Goal: Information Seeking & Learning: Learn about a topic

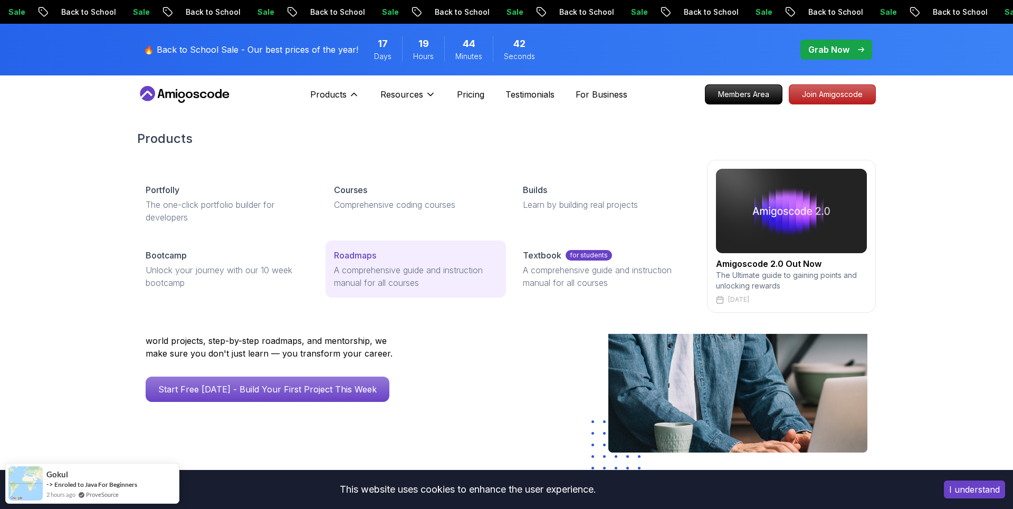
click at [367, 260] on p "Roadmaps" at bounding box center [355, 255] width 42 height 13
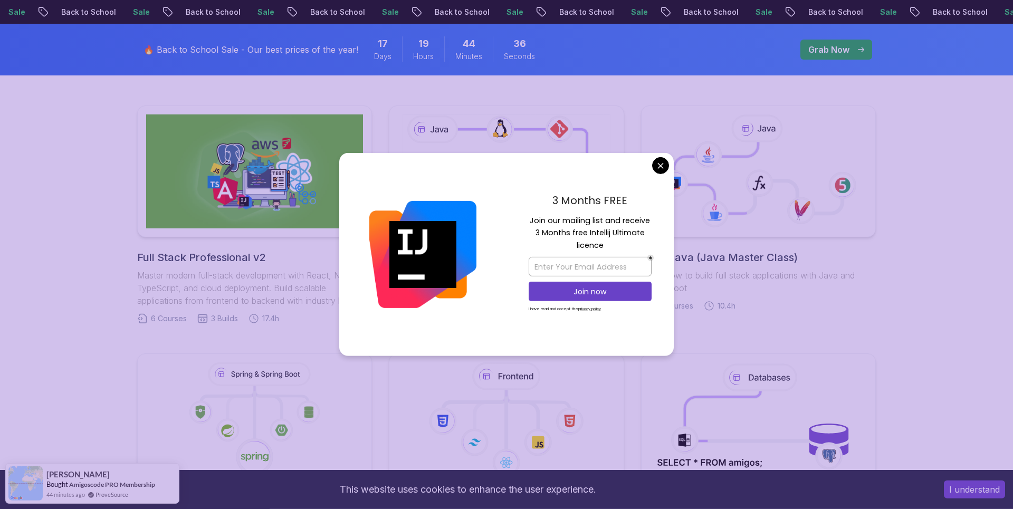
scroll to position [310, 0]
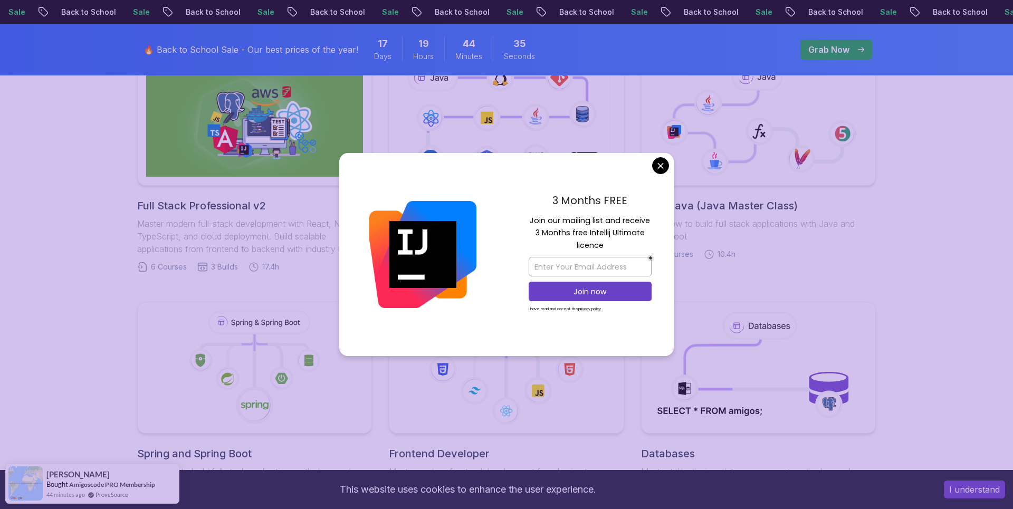
click at [658, 166] on body "Sale Back to School Sale Back to School Sale Back to School Sale Back to School…" at bounding box center [506, 511] width 1013 height 1643
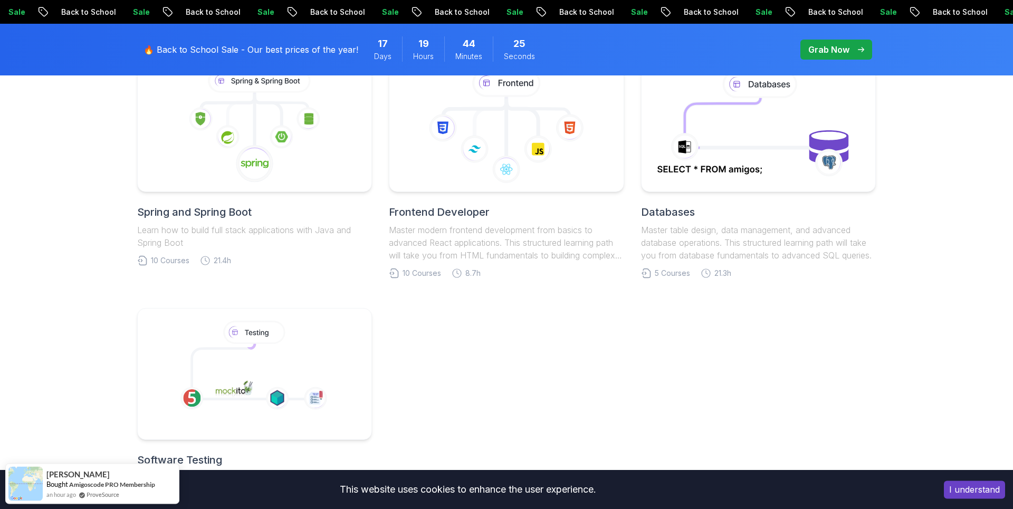
scroll to position [536, 0]
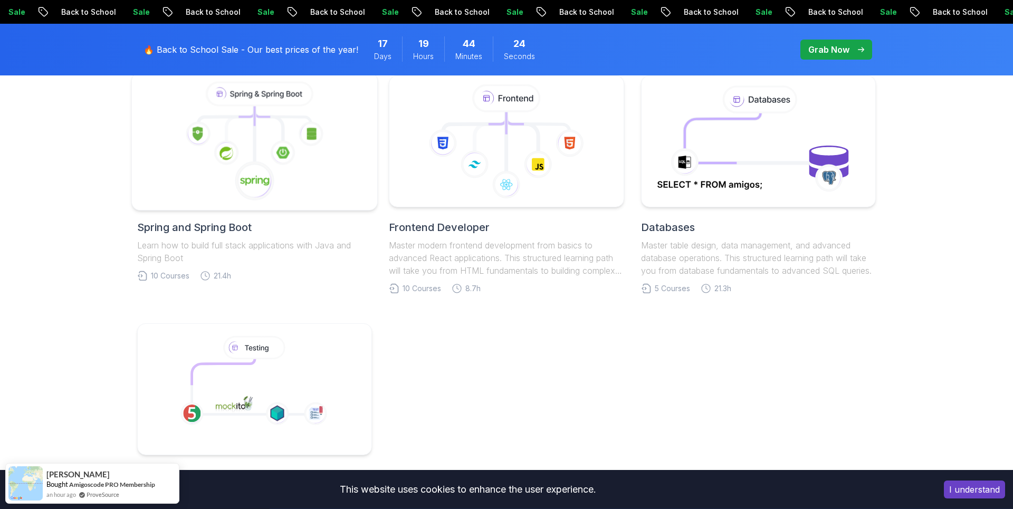
click at [246, 167] on icon at bounding box center [255, 181] width 40 height 40
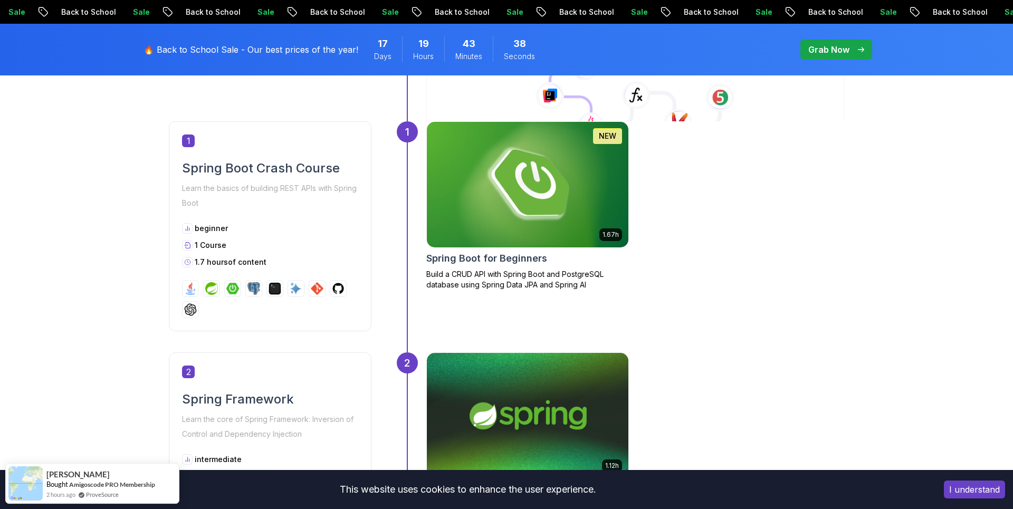
scroll to position [480, 0]
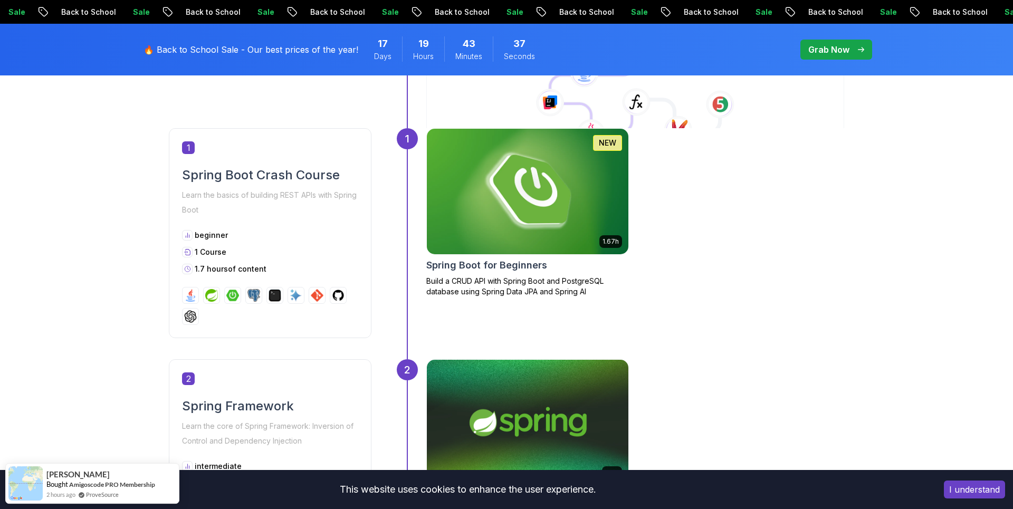
click at [546, 186] on img at bounding box center [528, 192] width 212 height 132
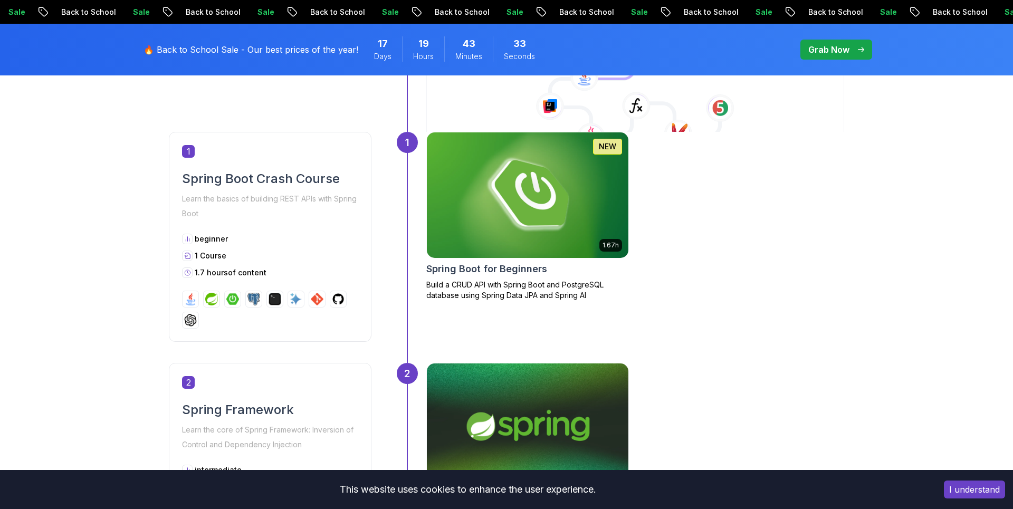
scroll to position [480, 0]
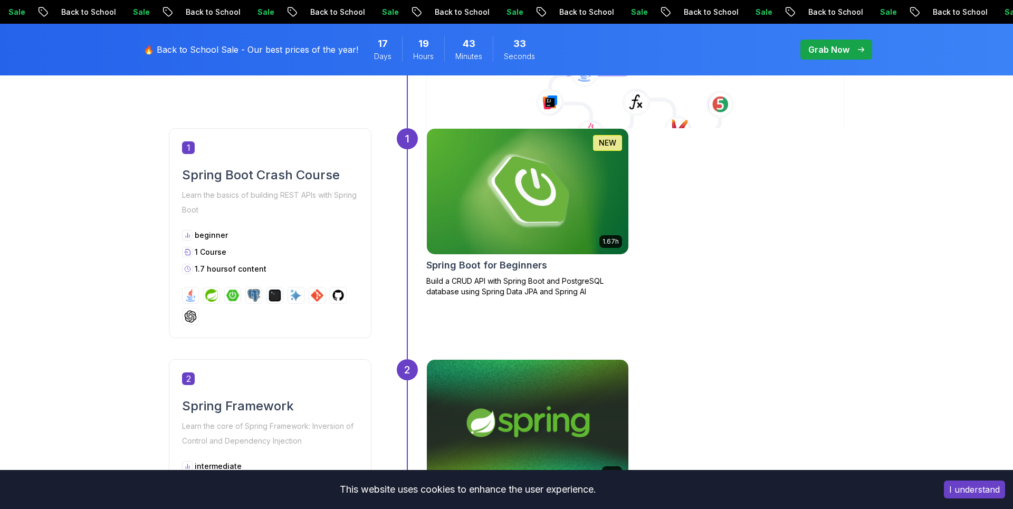
click at [559, 444] on img at bounding box center [528, 423] width 212 height 132
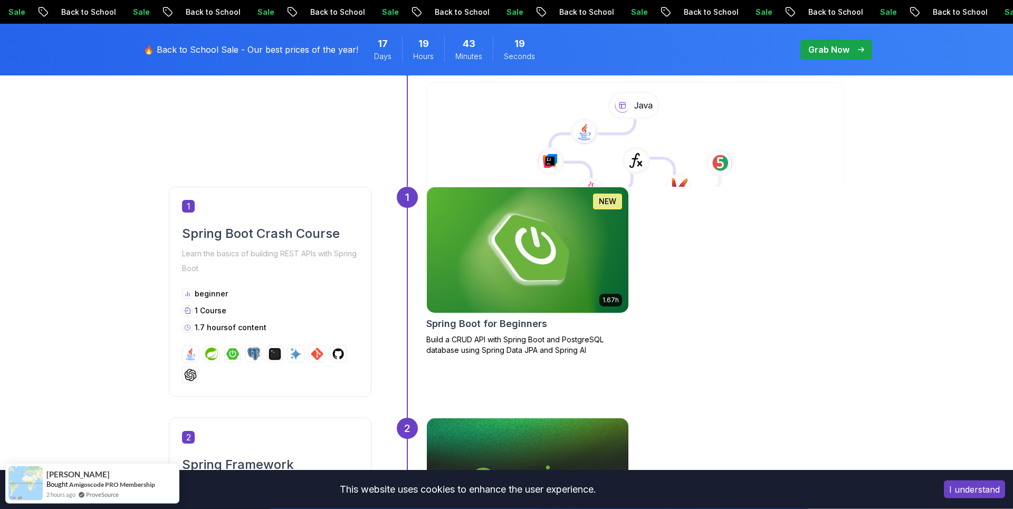
scroll to position [665, 0]
